Goal: Transaction & Acquisition: Book appointment/travel/reservation

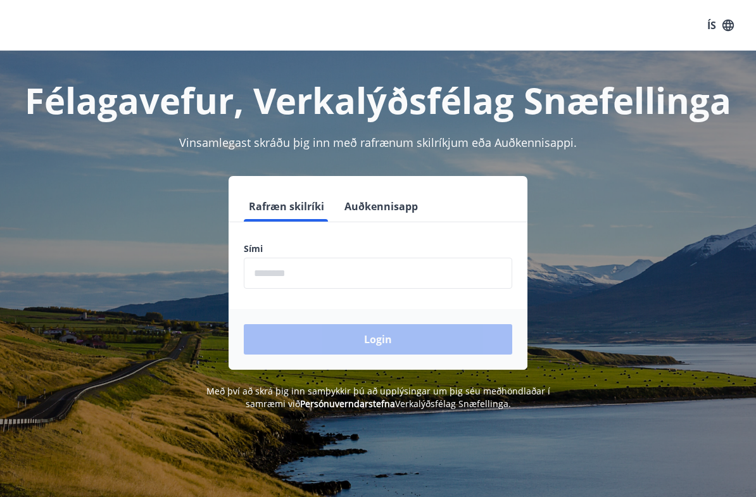
click at [425, 280] on input "phone" at bounding box center [378, 273] width 268 height 31
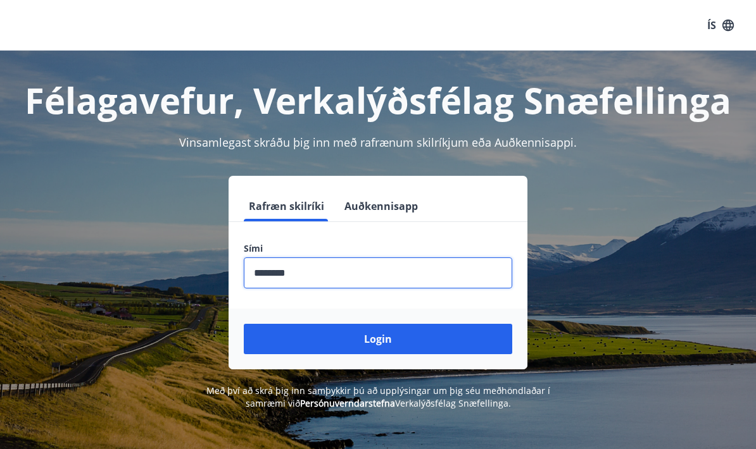
type input "********"
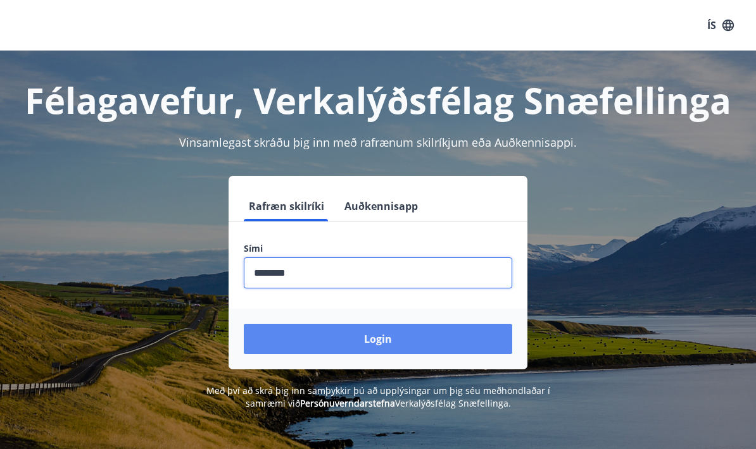
click at [408, 344] on button "Login" at bounding box center [378, 339] width 268 height 30
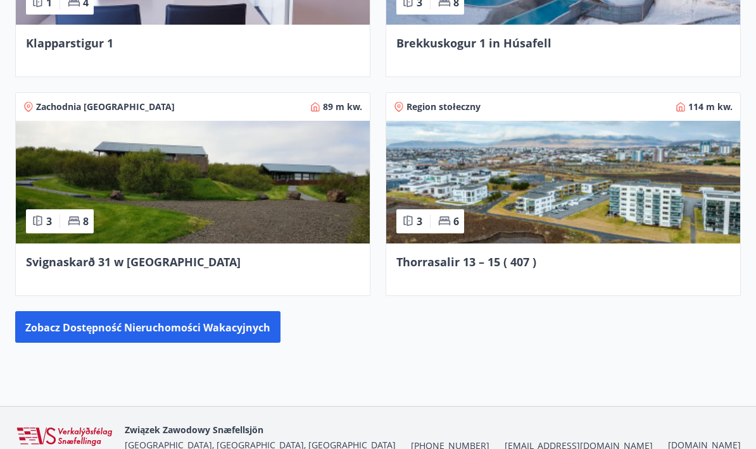
scroll to position [1088, 0]
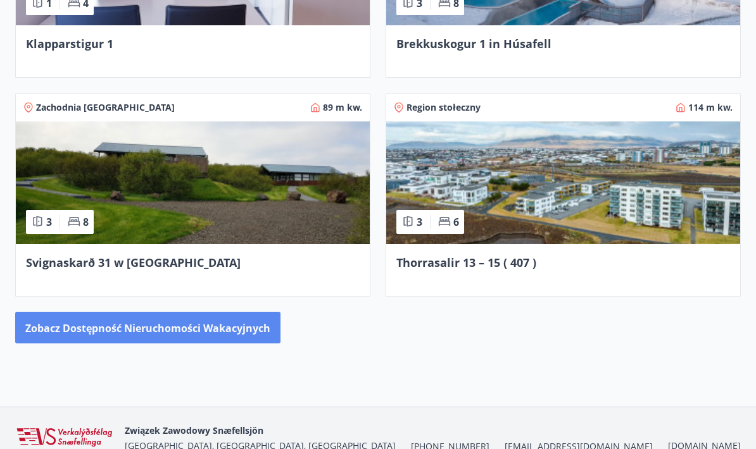
click at [218, 319] on button "Zobacz dostępność nieruchomości wakacyjnych" at bounding box center [147, 328] width 265 height 32
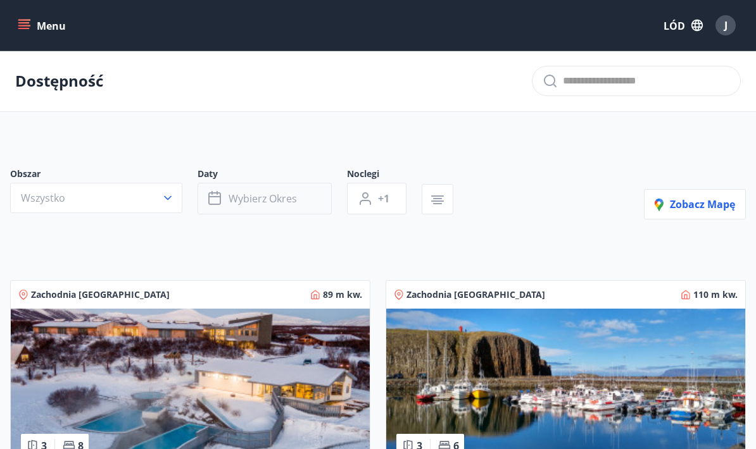
click at [304, 203] on button "Wybierz okres" at bounding box center [265, 199] width 134 height 32
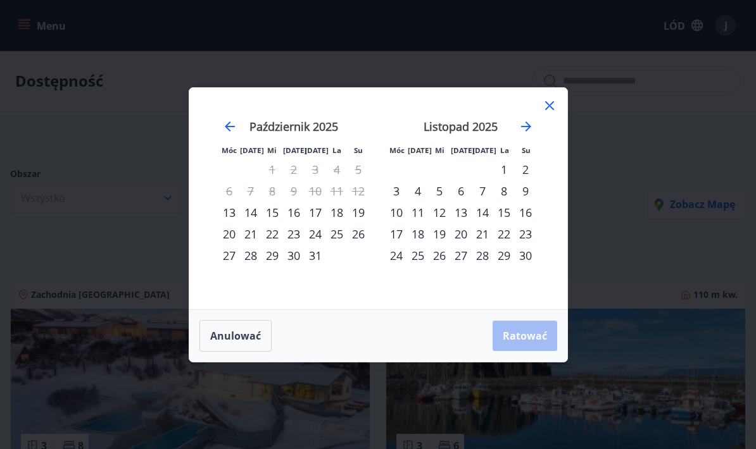
click at [223, 215] on font "13" at bounding box center [229, 212] width 13 height 15
click at [279, 211] on div "15" at bounding box center [272, 213] width 22 height 22
click at [541, 333] on font "Ratować" at bounding box center [525, 336] width 44 height 14
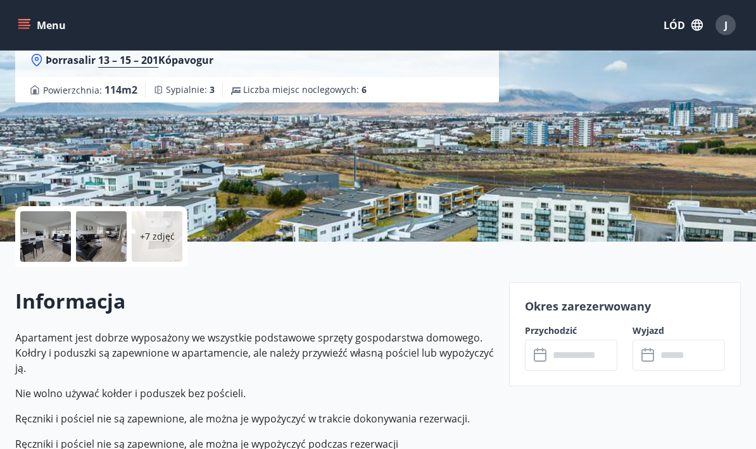
scroll to position [127, 0]
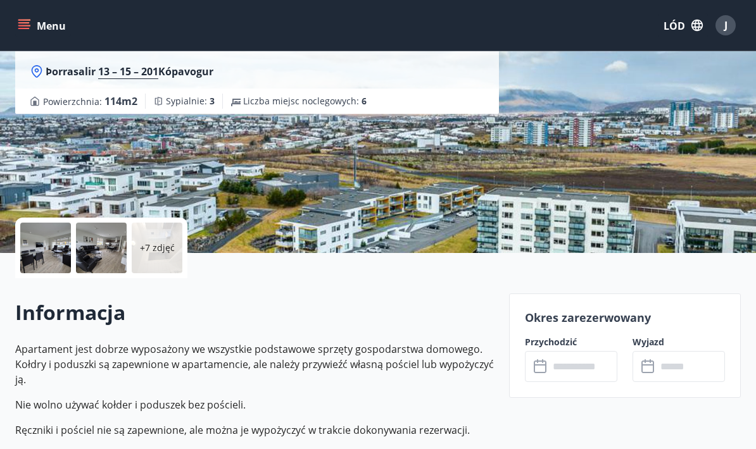
click at [581, 369] on input "text" at bounding box center [583, 366] width 68 height 31
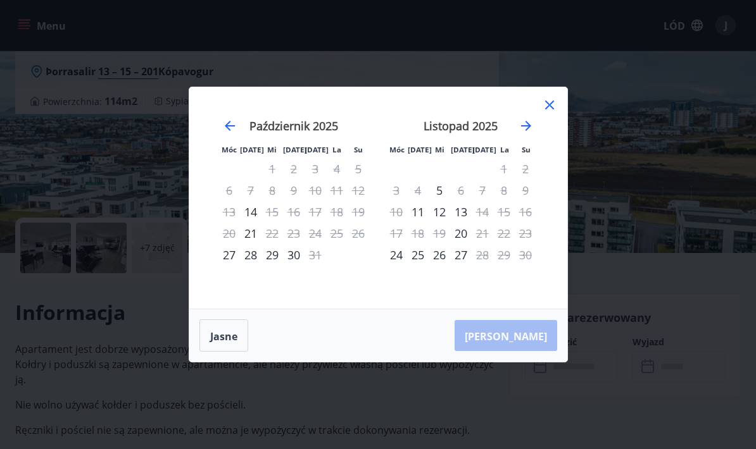
click at [550, 113] on icon at bounding box center [549, 104] width 15 height 15
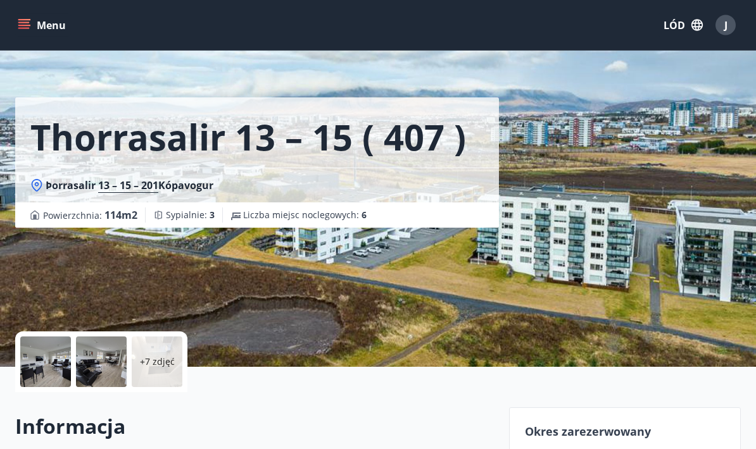
scroll to position [0, 0]
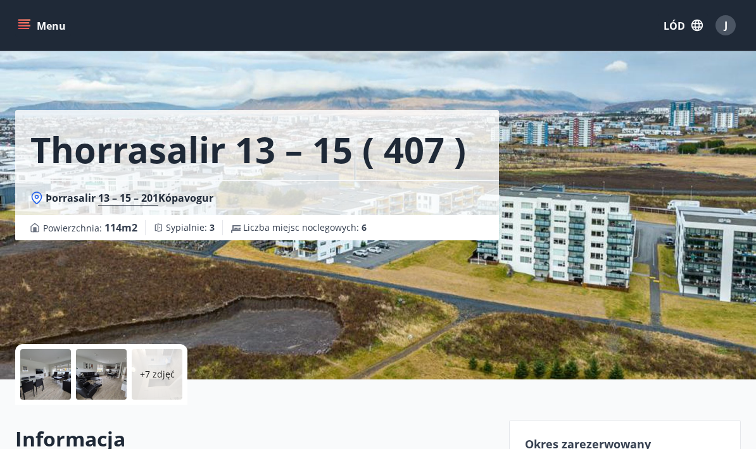
scroll to position [51, 0]
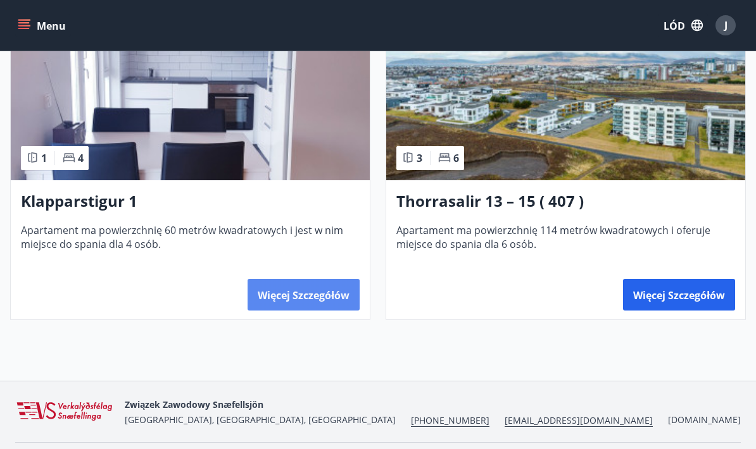
click at [323, 303] on font "Więcej szczegółów" at bounding box center [304, 296] width 92 height 14
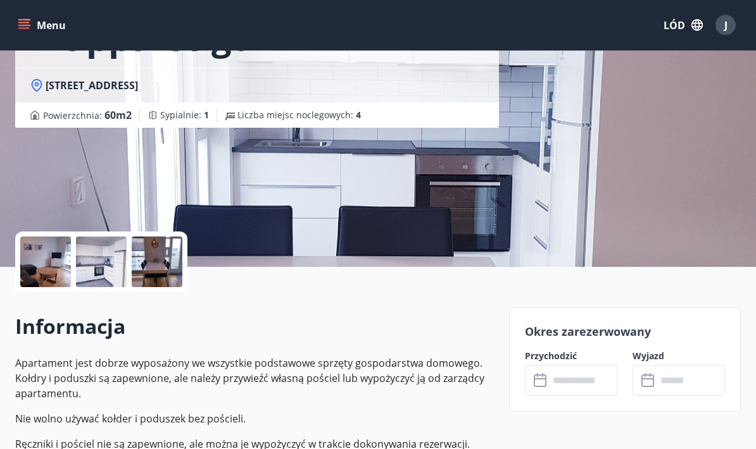
scroll to position [113, 0]
click at [539, 383] on icon at bounding box center [541, 381] width 15 height 15
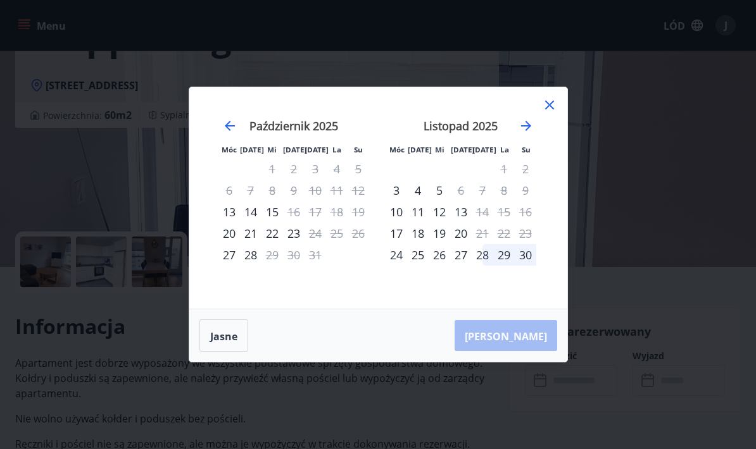
click at [232, 220] on font "13" at bounding box center [229, 211] width 13 height 15
click at [227, 220] on font "13" at bounding box center [229, 211] width 13 height 15
click at [351, 201] on div "12" at bounding box center [359, 191] width 22 height 22
click at [286, 244] on div "23" at bounding box center [294, 234] width 22 height 22
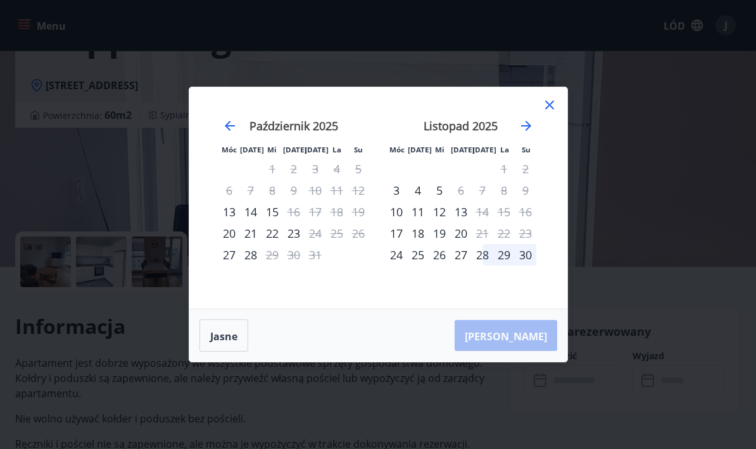
click at [245, 220] on font "14" at bounding box center [250, 211] width 13 height 15
click at [559, 118] on div "Móc [DATE] Mi [DATE] [DATE] La Su Móc [DATE] Mi [DATE] [DATE] La Su [DATE] 1 2 …" at bounding box center [378, 198] width 378 height 222
click at [550, 110] on icon at bounding box center [549, 105] width 9 height 9
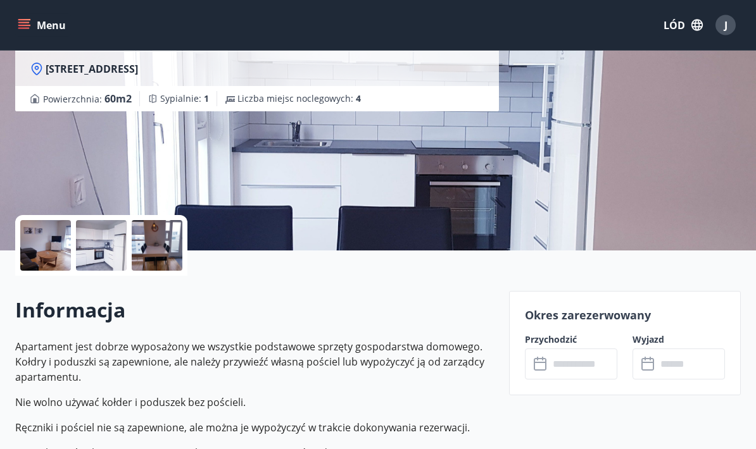
scroll to position [129, 0]
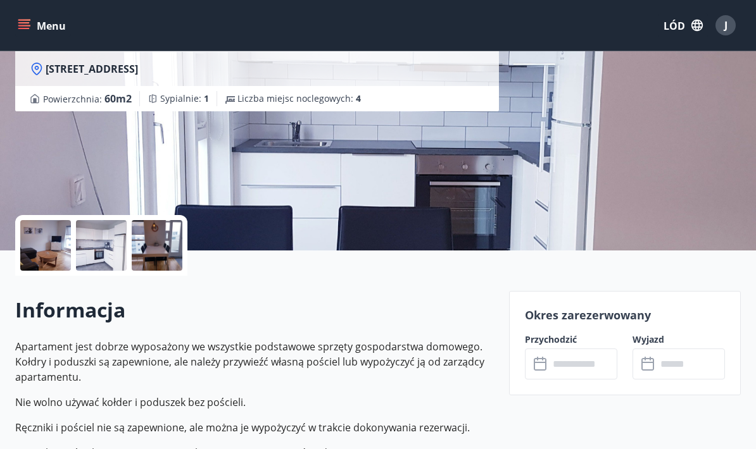
click at [569, 379] on input "text" at bounding box center [583, 364] width 68 height 31
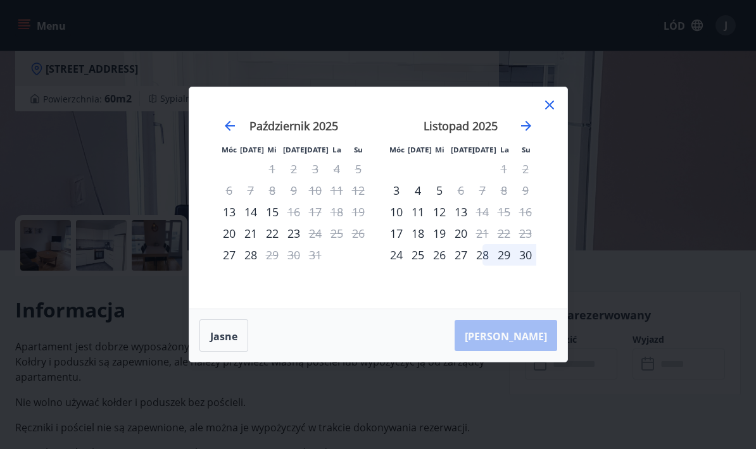
click at [226, 244] on div "20" at bounding box center [229, 234] width 22 height 22
click at [234, 223] on div "13" at bounding box center [229, 212] width 22 height 22
click at [254, 241] on font "21" at bounding box center [250, 233] width 13 height 15
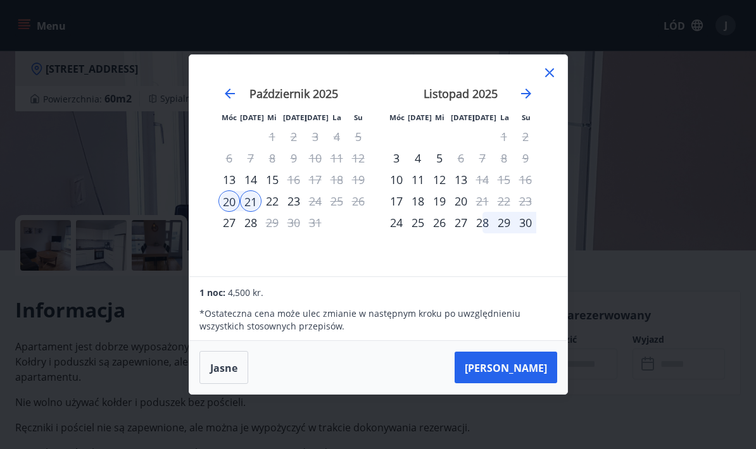
click at [544, 80] on icon at bounding box center [549, 72] width 15 height 15
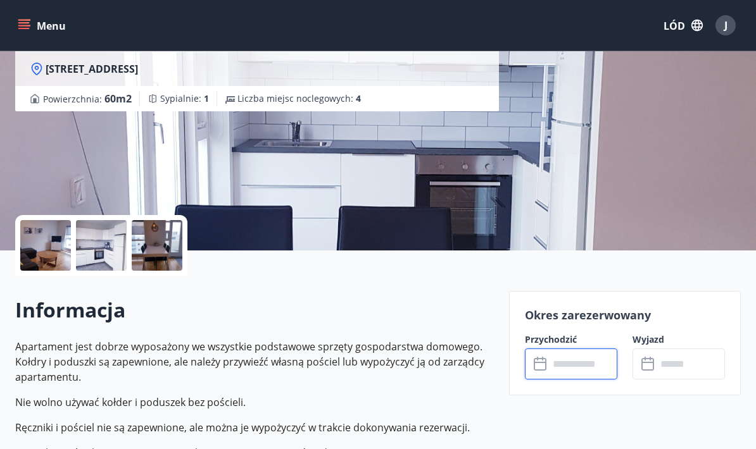
click at [555, 368] on input "text" at bounding box center [583, 364] width 68 height 31
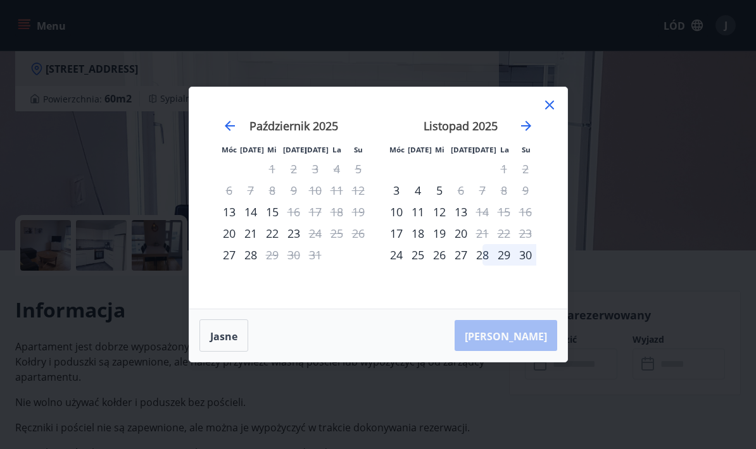
click at [229, 220] on font "13" at bounding box center [229, 211] width 13 height 15
click at [271, 220] on font "15" at bounding box center [272, 211] width 13 height 15
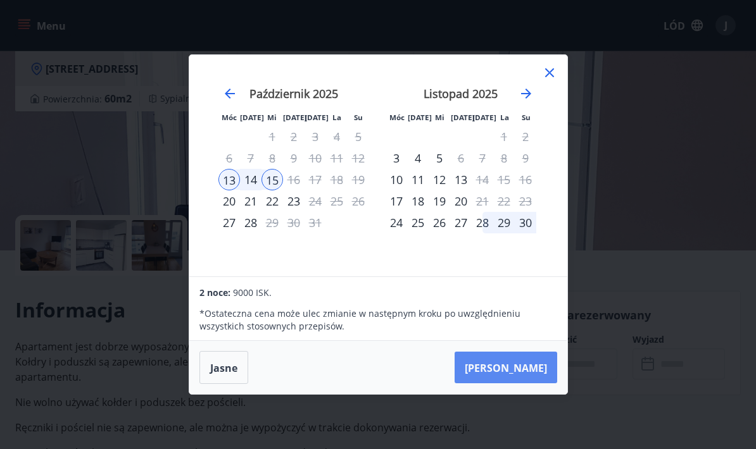
click at [533, 384] on button "[PERSON_NAME]" at bounding box center [506, 368] width 103 height 32
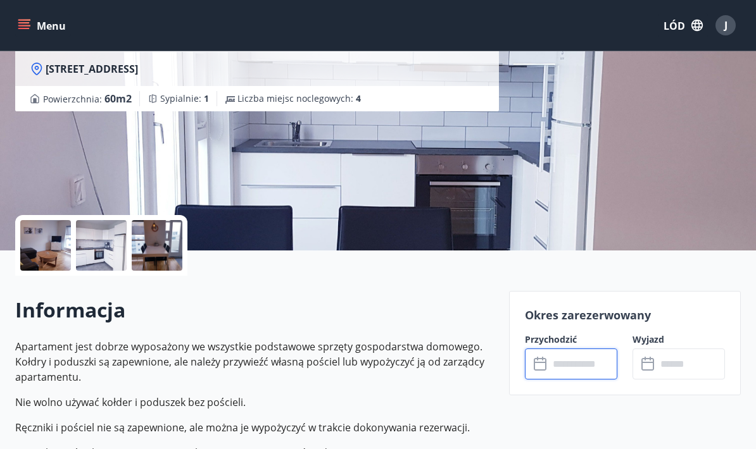
type input "******"
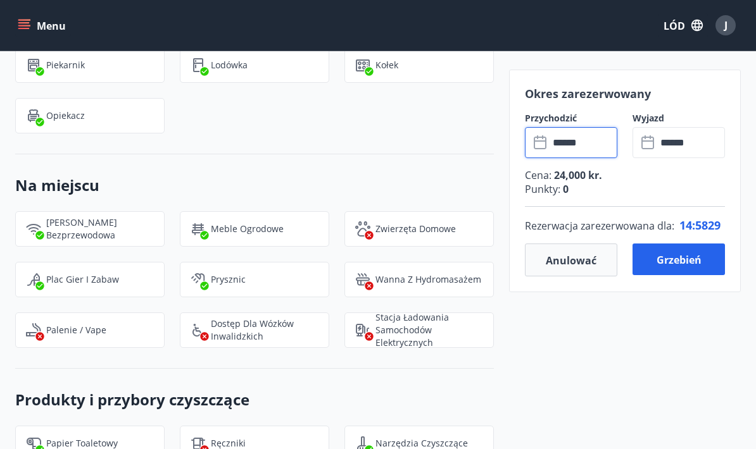
scroll to position [1208, 0]
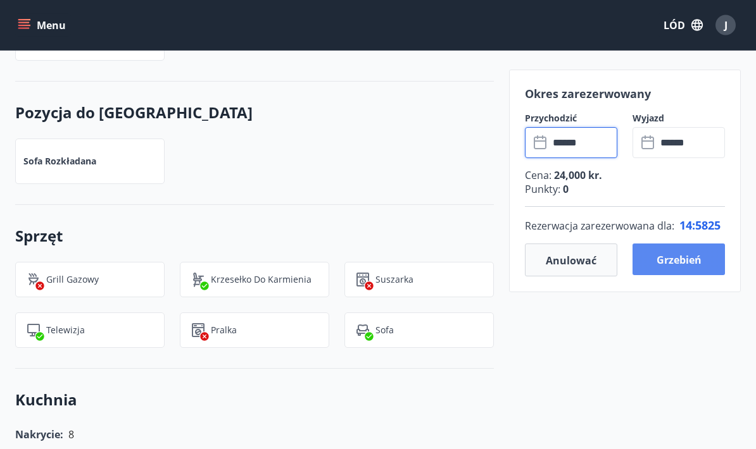
click at [698, 261] on font "Grzebień" at bounding box center [678, 260] width 45 height 14
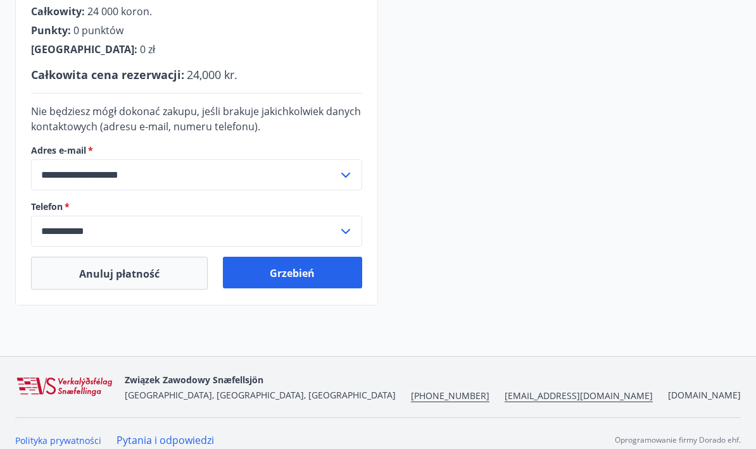
scroll to position [372, 0]
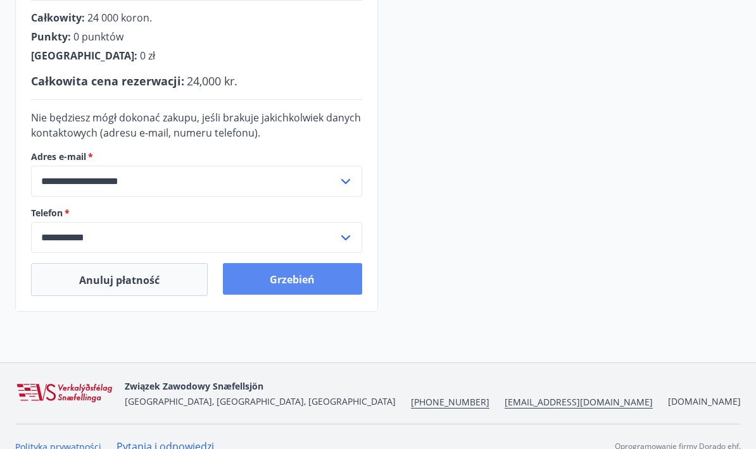
click at [307, 281] on font "Grzebień" at bounding box center [292, 280] width 45 height 14
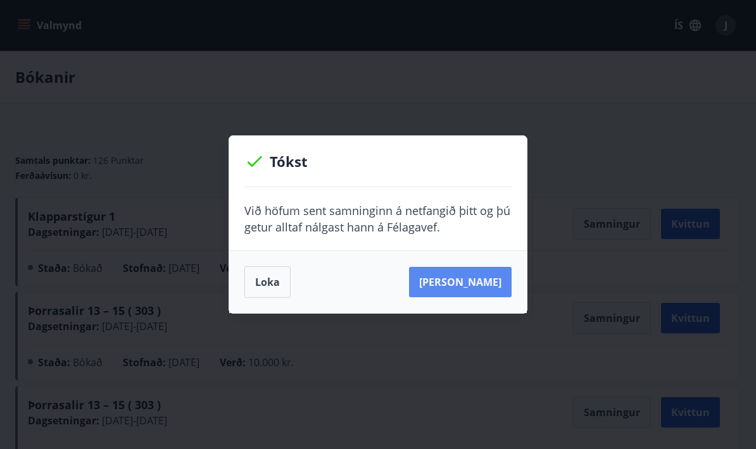
click at [469, 282] on button "Sjá samning" at bounding box center [460, 282] width 103 height 30
click at [661, 85] on div "Tókst Við höfum sent samninginn á netfangið þitt og þú getur alltaf nálgast han…" at bounding box center [378, 224] width 756 height 449
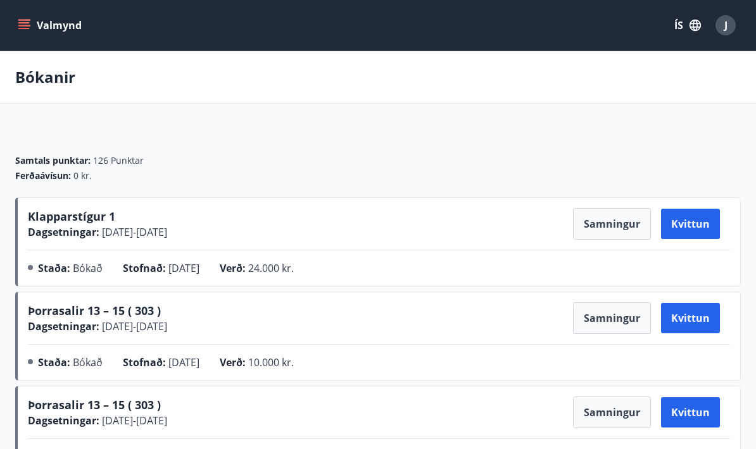
click at [53, 217] on span "Klapparstígur 1" at bounding box center [71, 216] width 87 height 15
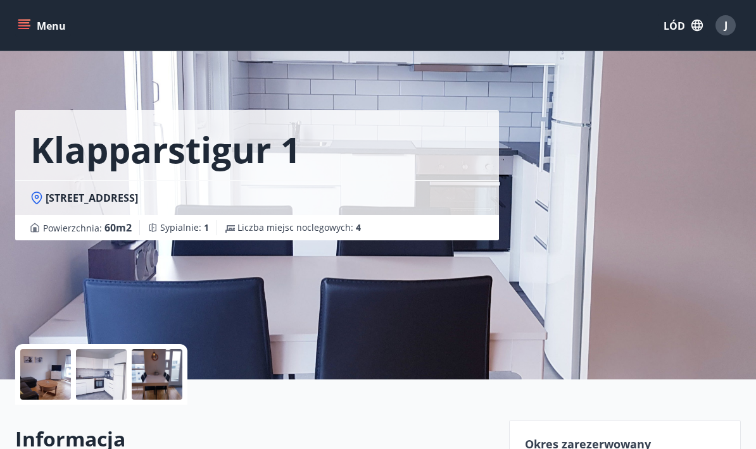
click at [52, 32] on font "Menu" at bounding box center [51, 26] width 29 height 14
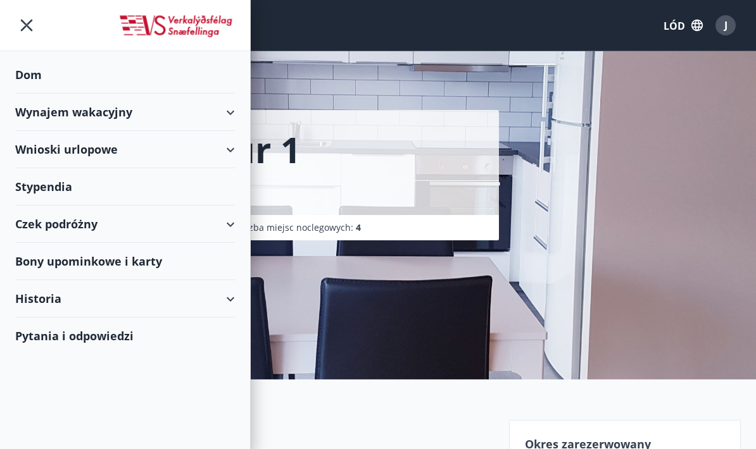
click at [28, 84] on div "Dom" at bounding box center [125, 74] width 220 height 37
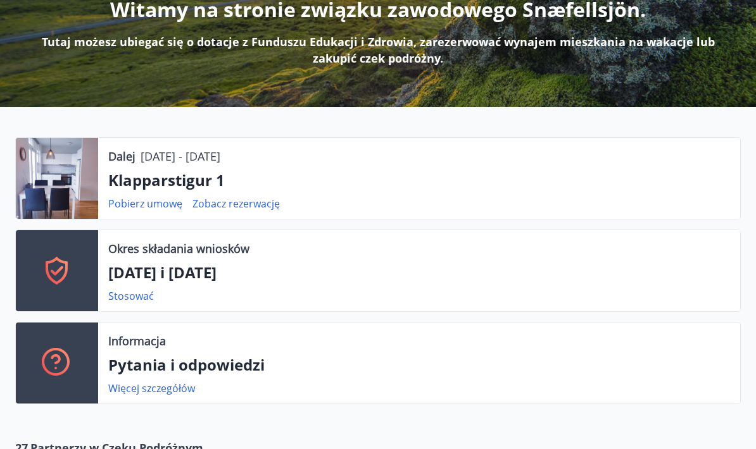
scroll to position [168, 0]
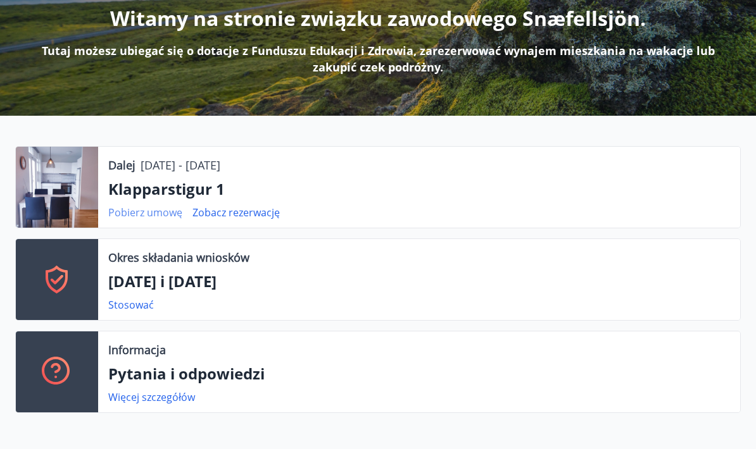
click at [125, 210] on font "Pobierz umowę" at bounding box center [145, 213] width 74 height 14
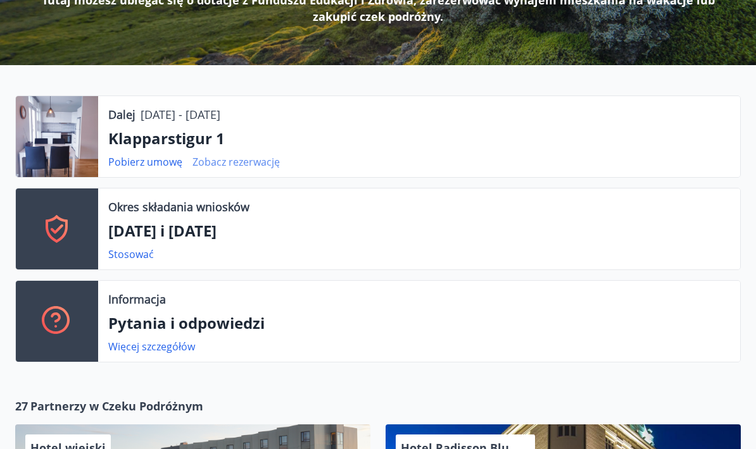
click at [206, 165] on font "Zobacz rezerwację" at bounding box center [235, 162] width 87 height 14
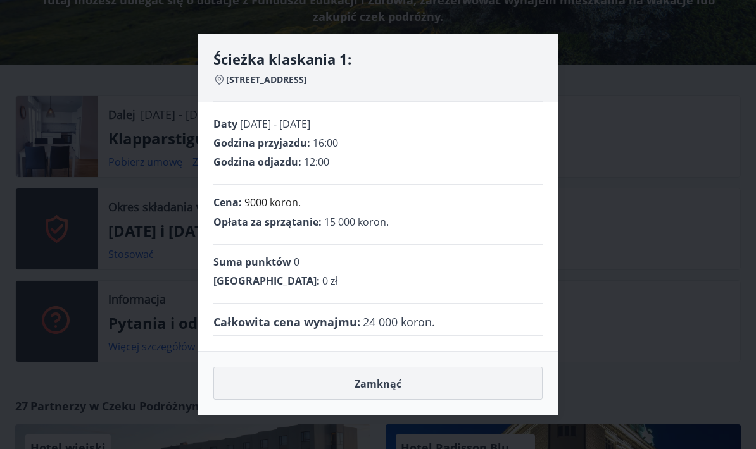
click at [461, 392] on button "Zamknąć" at bounding box center [377, 383] width 329 height 33
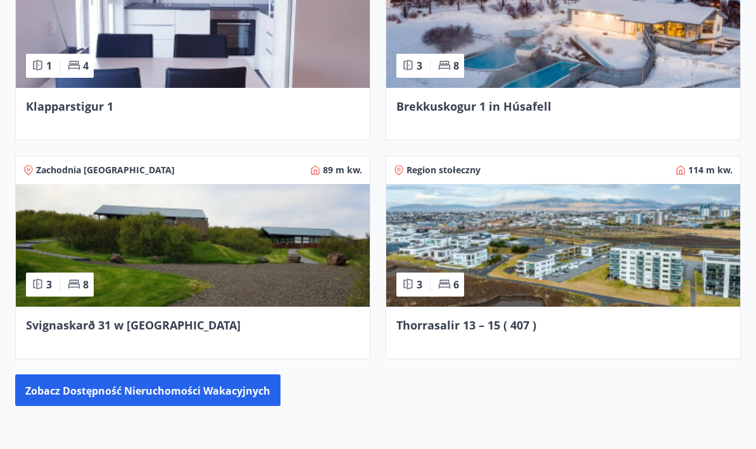
scroll to position [1194, 0]
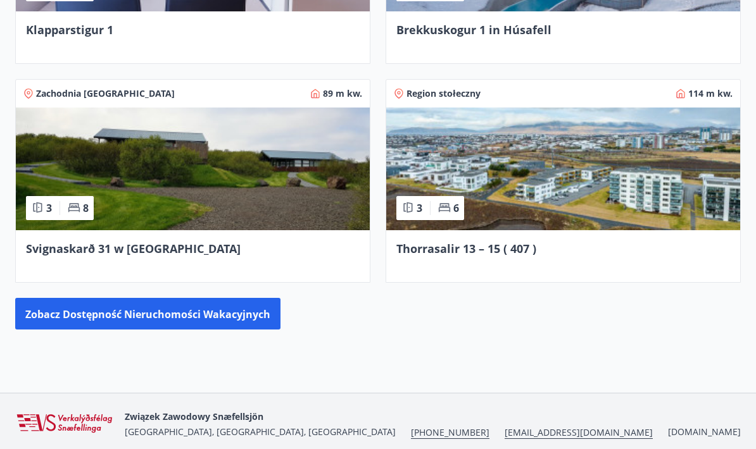
click at [455, 96] on font "Region stołeczny" at bounding box center [443, 93] width 74 height 12
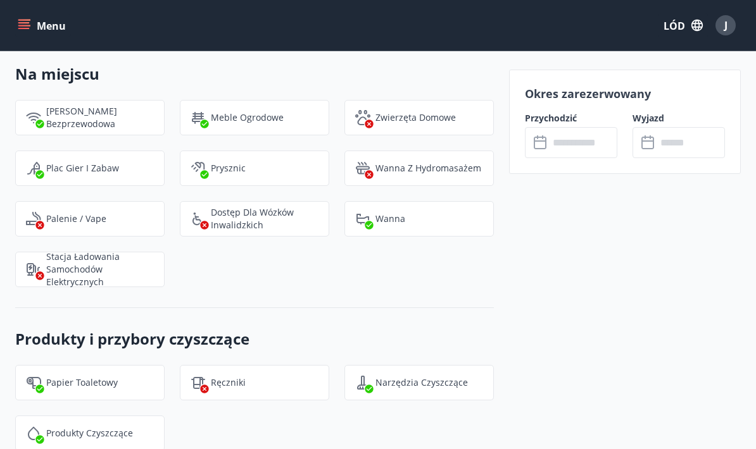
scroll to position [1481, 0]
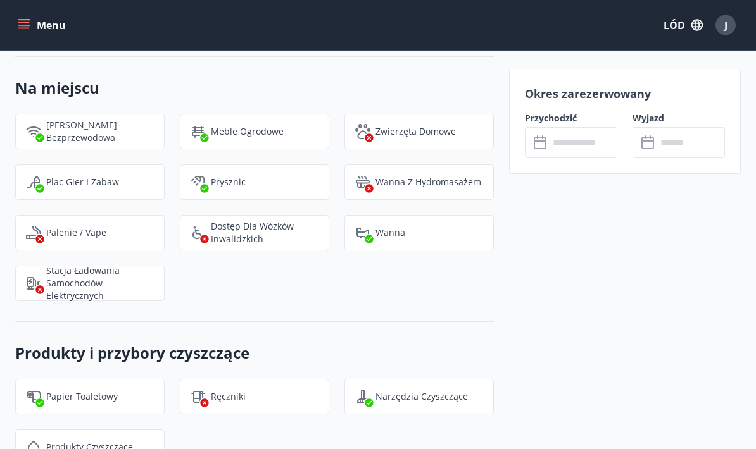
click at [539, 153] on div "​ ​" at bounding box center [571, 142] width 92 height 31
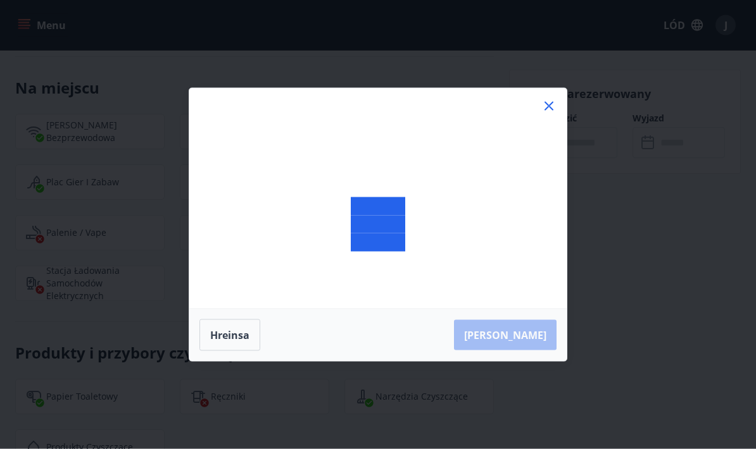
scroll to position [1482, 0]
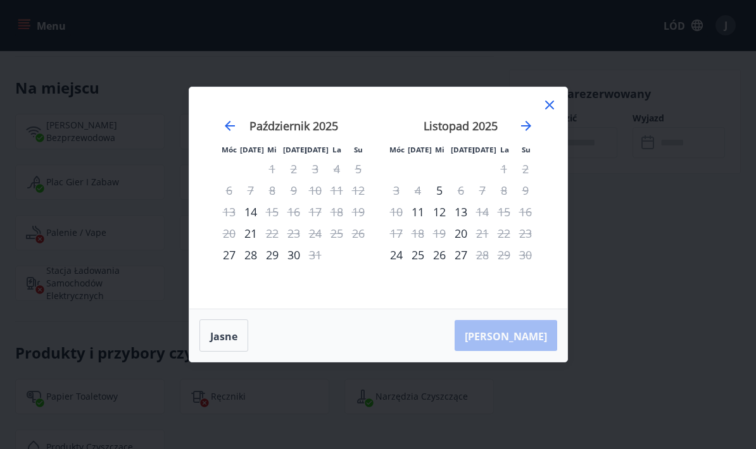
click at [234, 253] on font "27" at bounding box center [229, 255] width 13 height 15
click at [232, 259] on font "27" at bounding box center [229, 255] width 13 height 15
click at [253, 236] on font "21" at bounding box center [250, 233] width 13 height 15
click at [261, 209] on div "14" at bounding box center [251, 212] width 22 height 22
click at [397, 265] on div "24" at bounding box center [397, 255] width 22 height 22
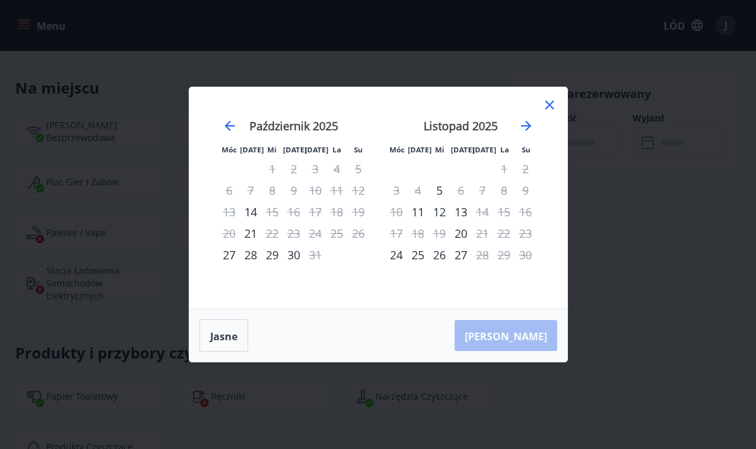
click at [401, 258] on font "24" at bounding box center [396, 255] width 13 height 15
click at [405, 258] on div "24" at bounding box center [397, 255] width 22 height 22
click at [400, 253] on font "24" at bounding box center [396, 255] width 13 height 15
click at [559, 97] on div "Móc [DATE] Mi [DATE] [DATE] La Su Móc [DATE] Mi [DATE] [DATE] La Su [DATE] 1 2 …" at bounding box center [378, 198] width 378 height 222
click at [544, 110] on icon at bounding box center [549, 104] width 15 height 15
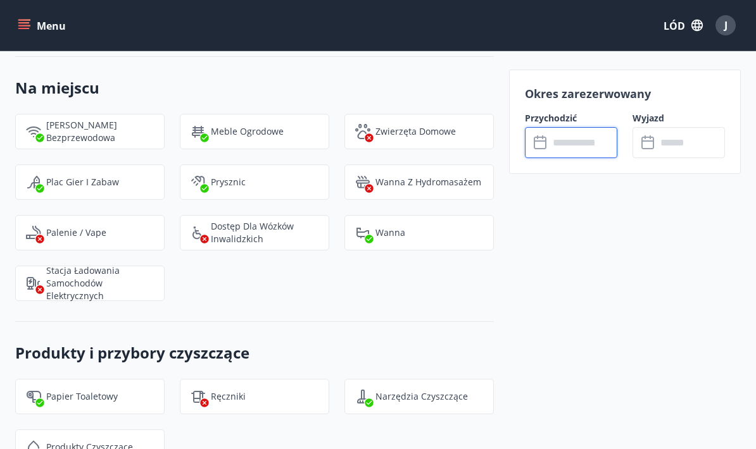
click at [537, 144] on icon at bounding box center [541, 142] width 15 height 15
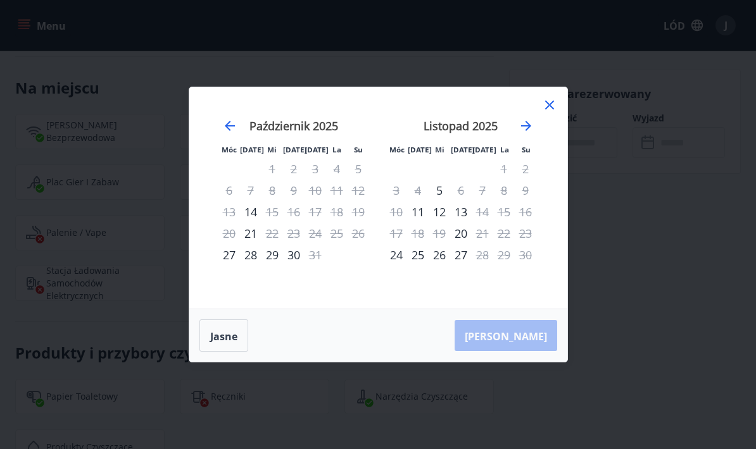
click at [225, 263] on div "27" at bounding box center [229, 255] width 22 height 22
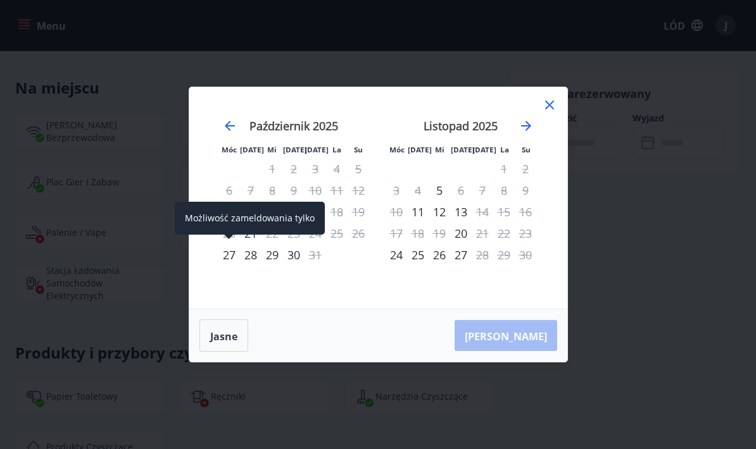
click at [230, 253] on font "27" at bounding box center [229, 255] width 13 height 15
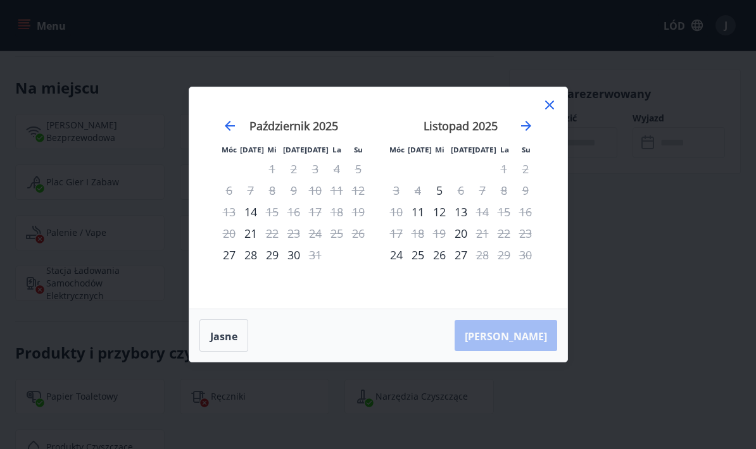
click at [225, 254] on font "27" at bounding box center [229, 255] width 13 height 15
click at [248, 254] on font "28" at bounding box center [250, 255] width 13 height 15
click at [275, 256] on font "29" at bounding box center [272, 255] width 13 height 15
click at [302, 260] on div "30" at bounding box center [294, 255] width 22 height 22
click at [555, 106] on icon at bounding box center [549, 104] width 15 height 15
